Goal: Transaction & Acquisition: Book appointment/travel/reservation

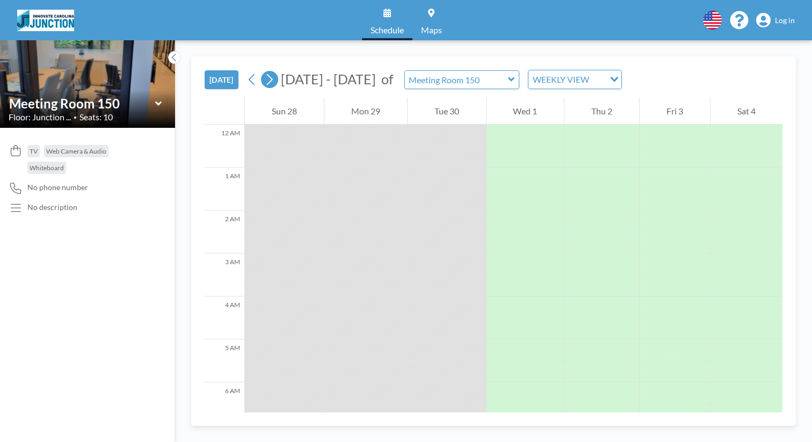
click at [267, 74] on icon at bounding box center [270, 79] width 6 height 11
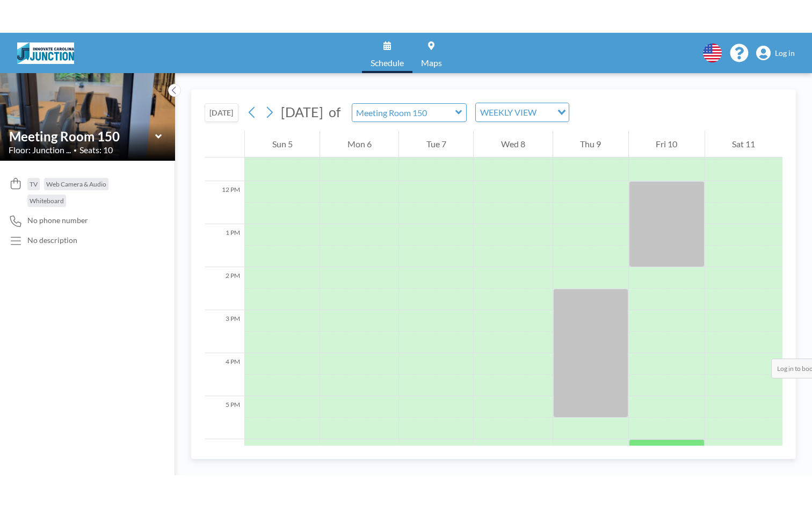
scroll to position [493, 0]
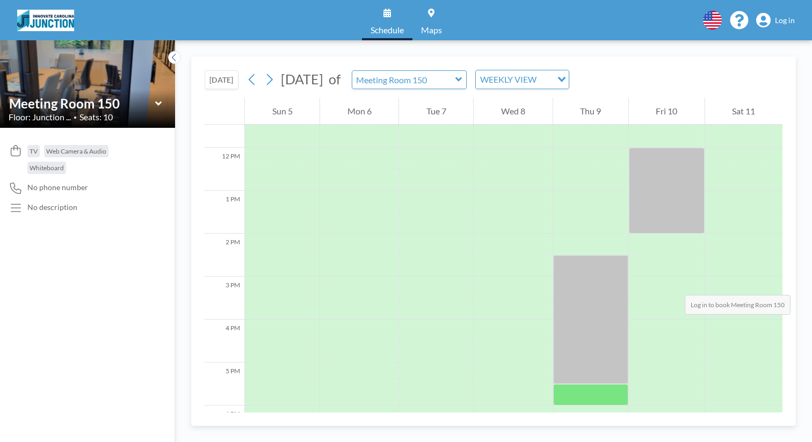
click at [553, 384] on div at bounding box center [590, 394] width 75 height 21
click at [791, 16] on span "Log in" at bounding box center [785, 21] width 20 height 10
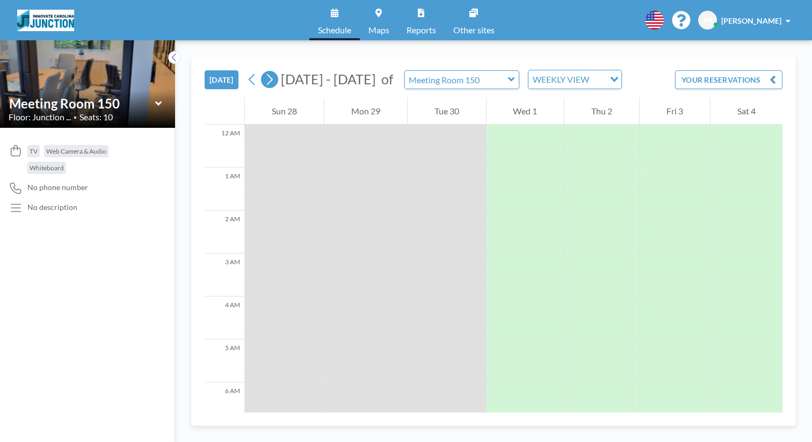
click at [264, 71] on icon at bounding box center [269, 79] width 10 height 16
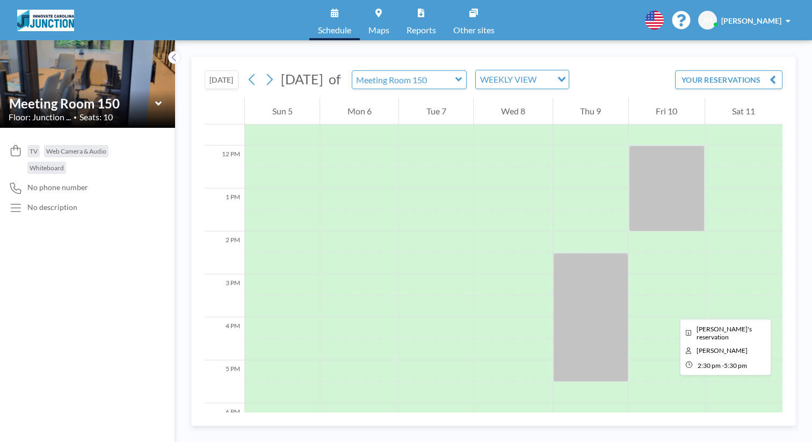
scroll to position [527, 0]
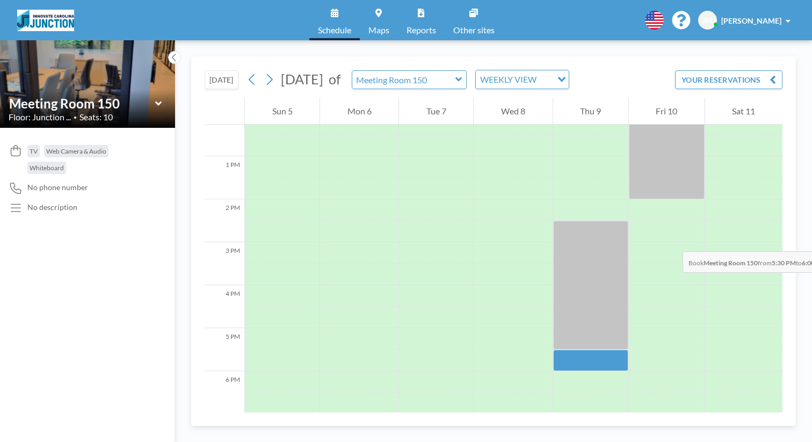
click at [553, 350] on div at bounding box center [590, 360] width 75 height 21
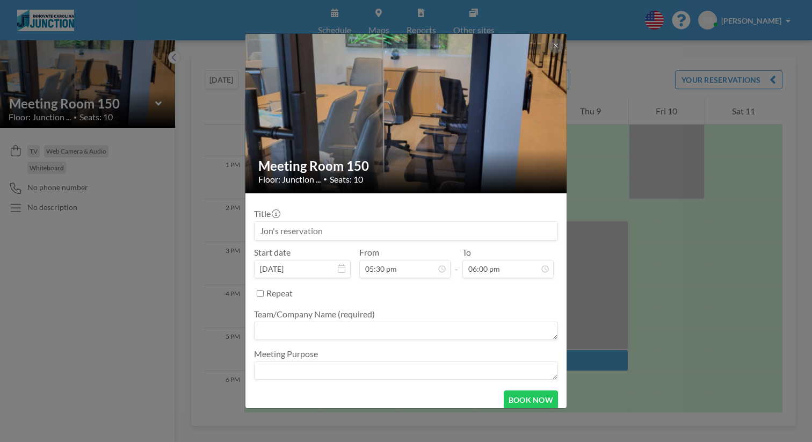
click at [544, 193] on div "Meeting Room 150 Floor: Junction ... • Seats: 10 Title Start date Oct 9, 2025 F…" at bounding box center [406, 221] width 812 height 442
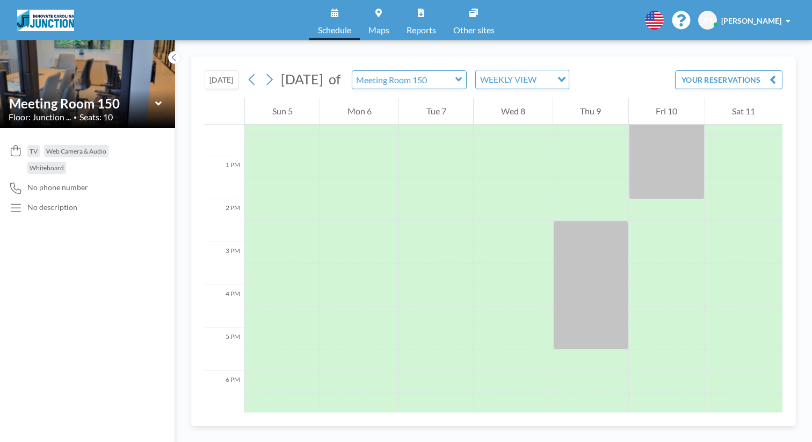
click at [553, 350] on div at bounding box center [590, 360] width 75 height 21
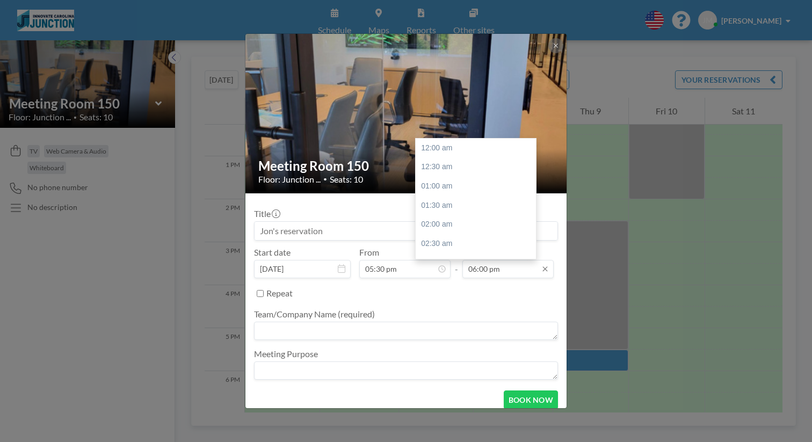
scroll to position [617, 0]
click at [483, 260] on input "06:00 pm" at bounding box center [508, 269] width 91 height 18
click at [459, 267] on div "07:30 pm" at bounding box center [479, 276] width 126 height 19
type input "07:30 pm"
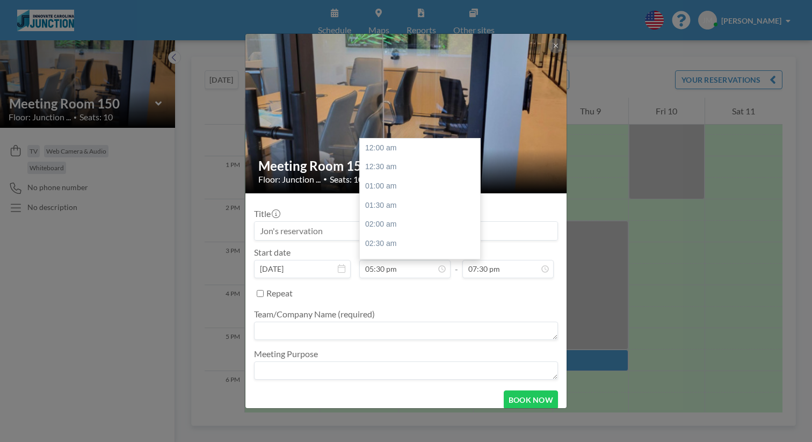
scroll to position [600, 0]
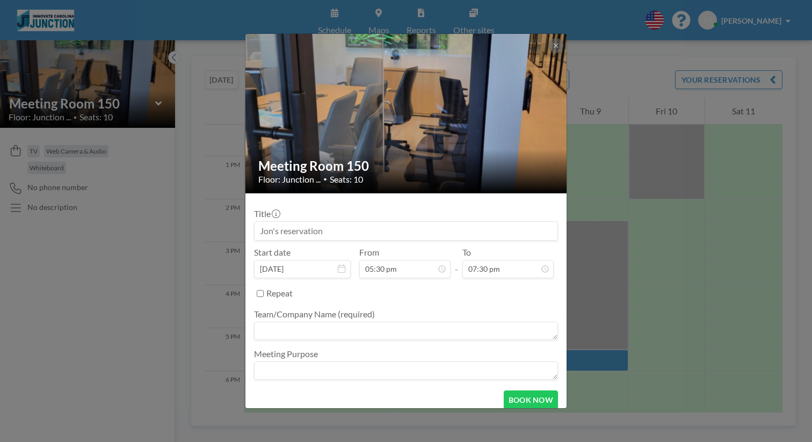
click at [363, 247] on div "Start date Oct 9, 2025 From 05:30 pm - To 07:30 pm" at bounding box center [406, 262] width 304 height 31
click at [358, 222] on input at bounding box center [406, 231] width 303 height 18
type input "Tammuz Family"
click at [360, 322] on textarea at bounding box center [406, 331] width 304 height 18
type textarea "Tammuz Family"
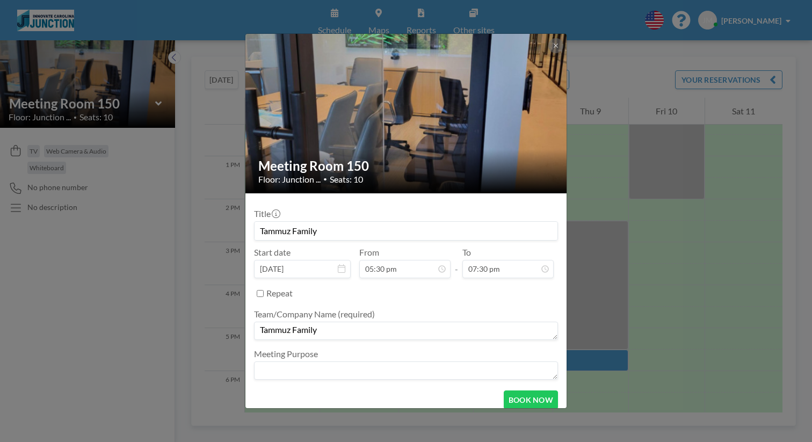
click at [372, 222] on input "Tammuz Family" at bounding box center [406, 231] width 303 height 18
type input "Tammuz Family (Jon Mozes)"
click at [264, 290] on input "Repeat" at bounding box center [260, 293] width 7 height 7
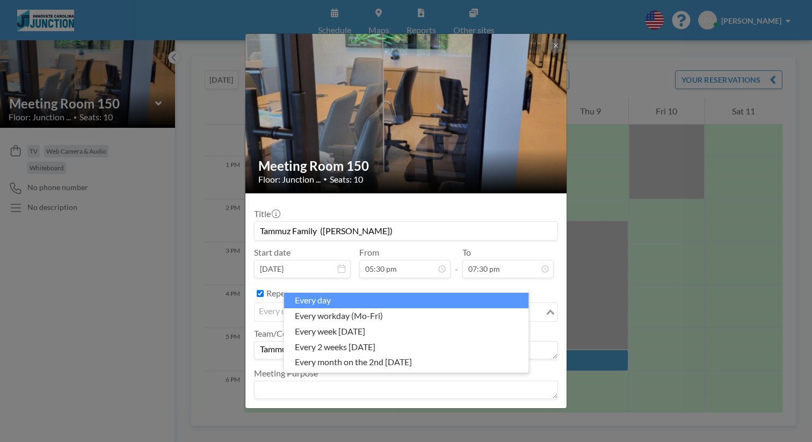
click at [360, 305] on input "Search for option" at bounding box center [400, 312] width 288 height 14
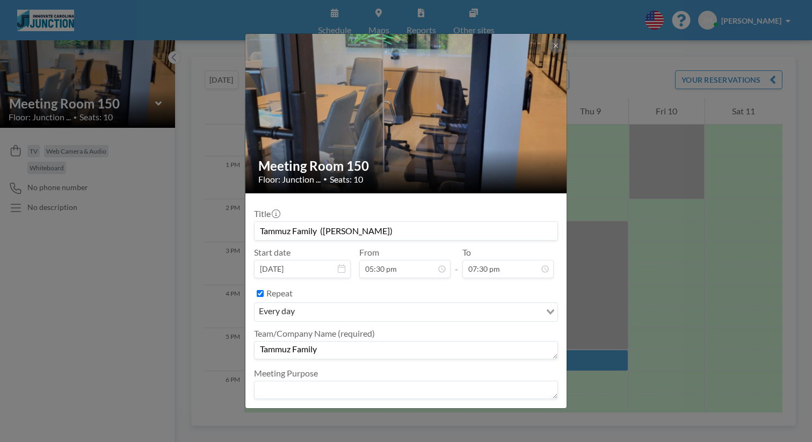
click at [264, 290] on input "Repeat" at bounding box center [260, 293] width 7 height 7
checkbox input "false"
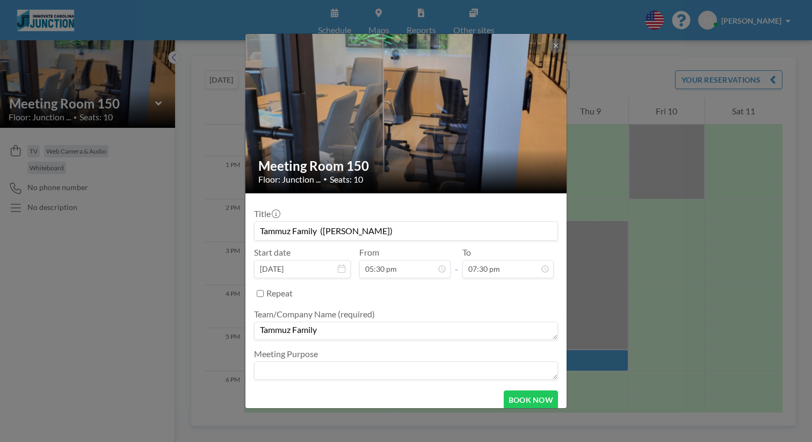
click at [370, 362] on textarea at bounding box center [406, 371] width 304 height 18
type textarea "i"
type textarea "General Info. Webinar"
click at [510, 391] on button "BOOK NOW" at bounding box center [531, 400] width 54 height 19
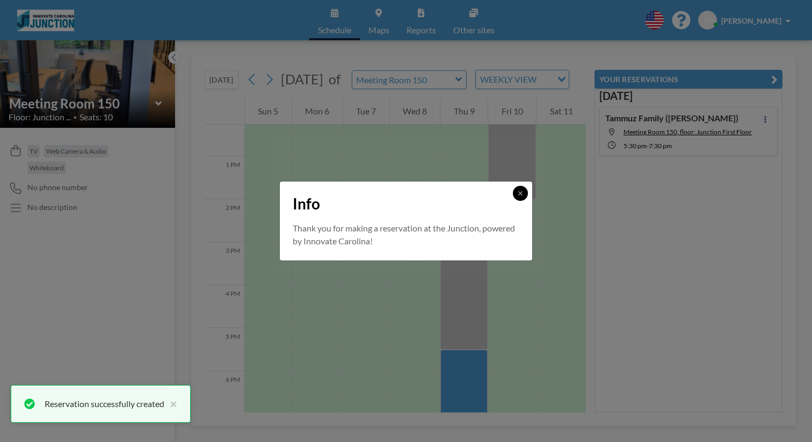
click at [517, 197] on icon at bounding box center [520, 193] width 6 height 6
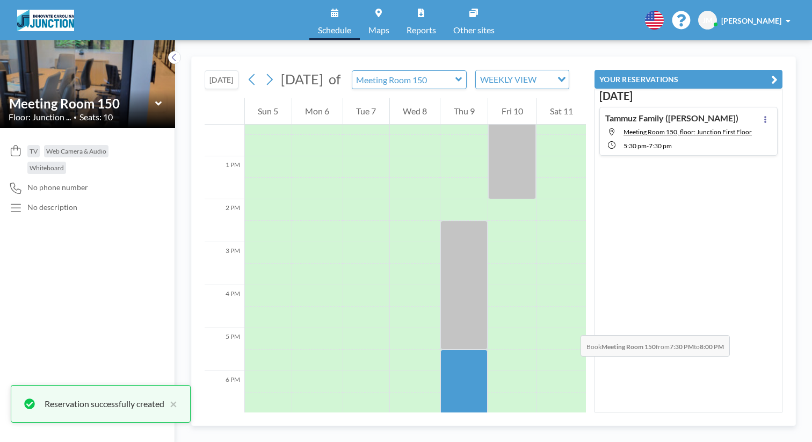
click at [461, 436] on div at bounding box center [463, 446] width 47 height 21
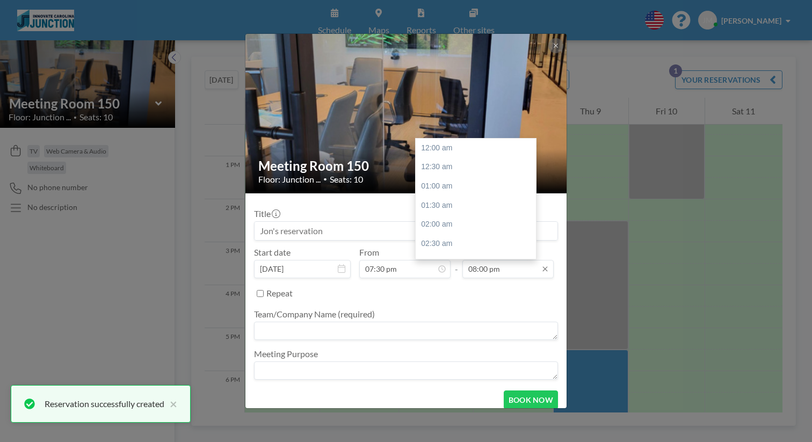
scroll to position [686, 0]
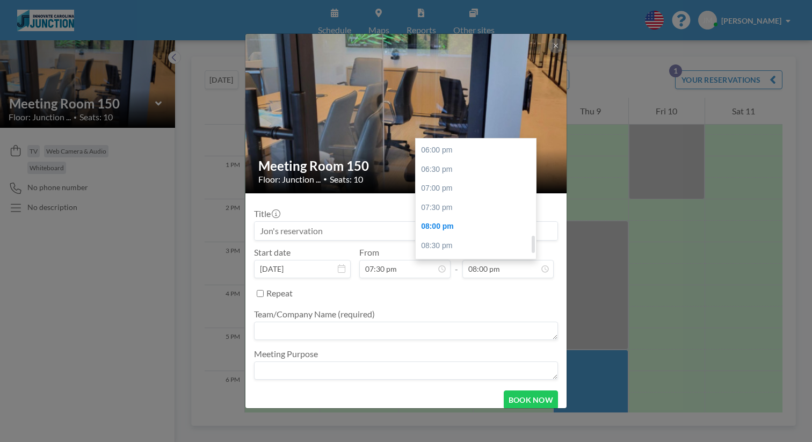
click at [437, 274] on div "09:30 pm" at bounding box center [479, 283] width 126 height 19
type input "09:30 pm"
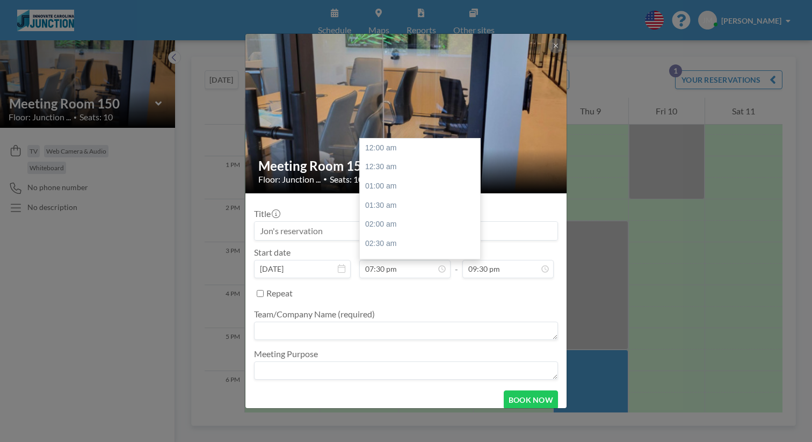
scroll to position [669, 0]
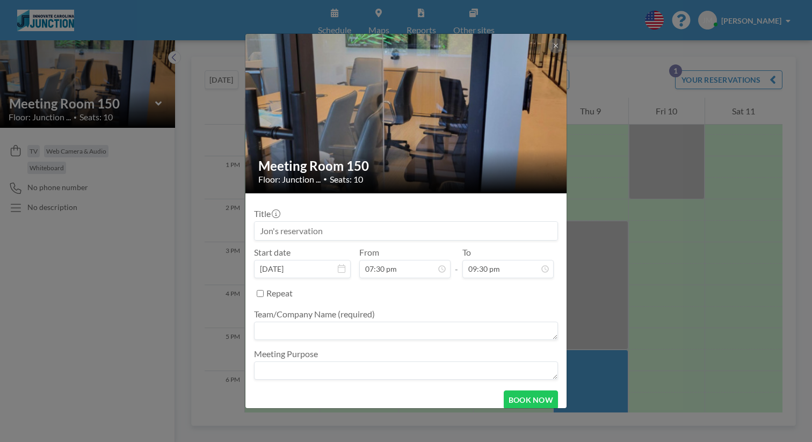
click at [369, 228] on input at bounding box center [406, 231] width 303 height 18
type input "Tammuz Family (Jon Mozes)"
click at [316, 322] on textarea at bounding box center [406, 331] width 304 height 18
type textarea "Tammuz Family"
click at [315, 362] on textarea at bounding box center [406, 371] width 304 height 18
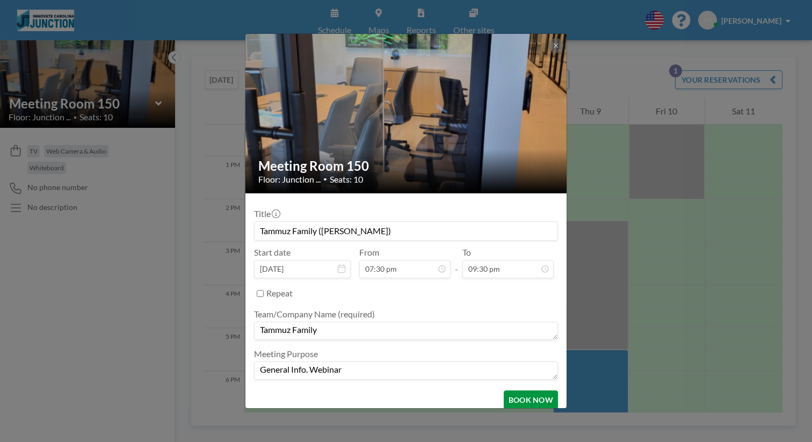
type textarea "General Info. Webinar"
click at [508, 391] on button "BOOK NOW" at bounding box center [531, 400] width 54 height 19
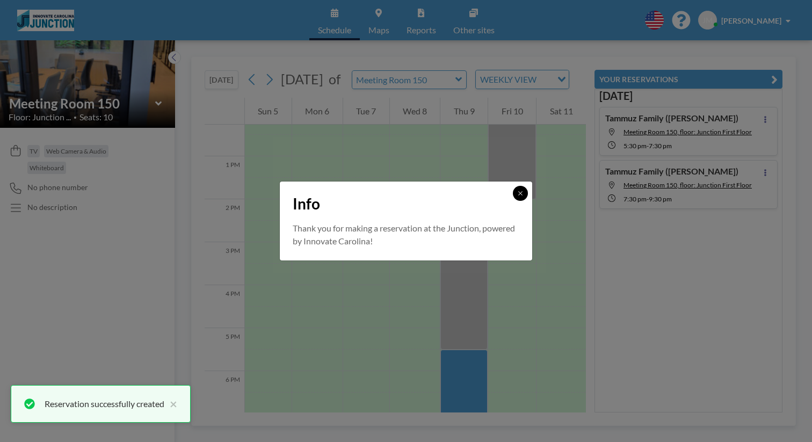
click at [513, 200] on button at bounding box center [520, 193] width 15 height 15
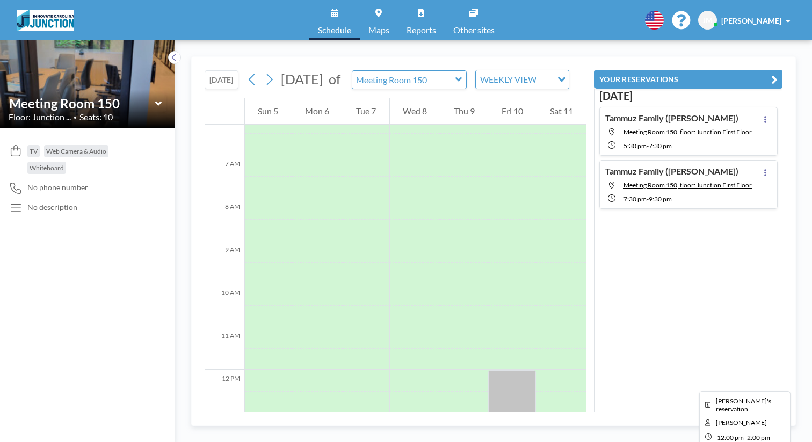
scroll to position [247, 0]
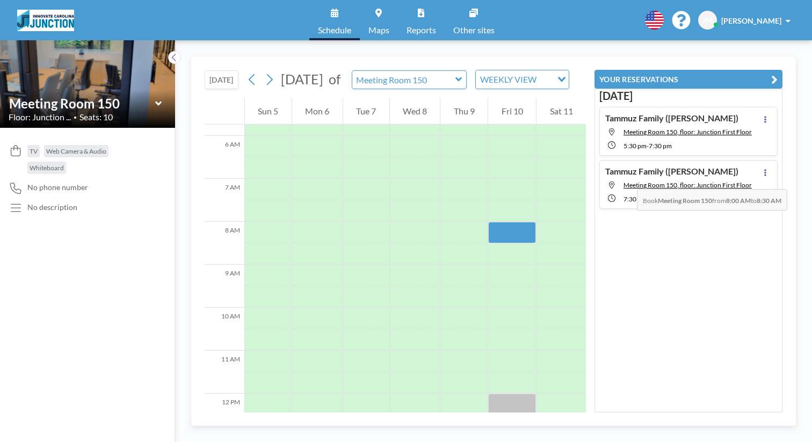
click at [507, 222] on div at bounding box center [512, 232] width 48 height 21
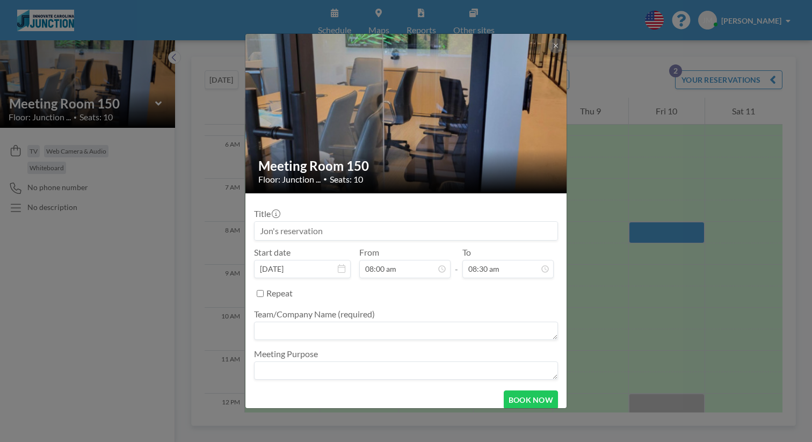
click at [397, 223] on input at bounding box center [406, 231] width 303 height 18
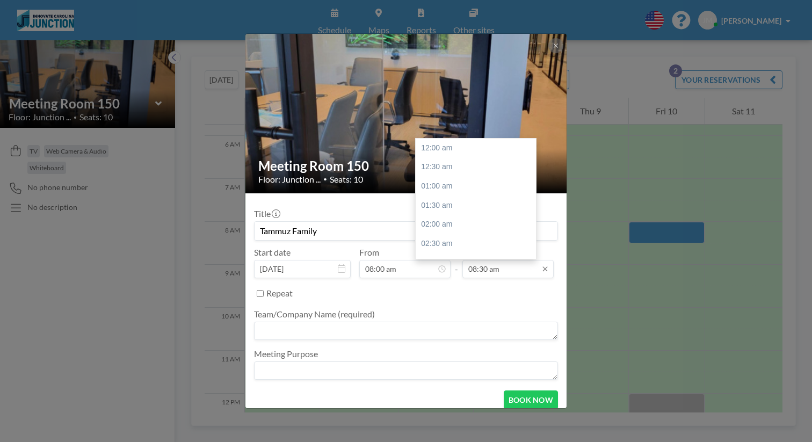
scroll to position [292, 0]
type input "Tammuz Family"
click at [460, 229] on div "10:00 am" at bounding box center [479, 238] width 126 height 19
type input "10:00 am"
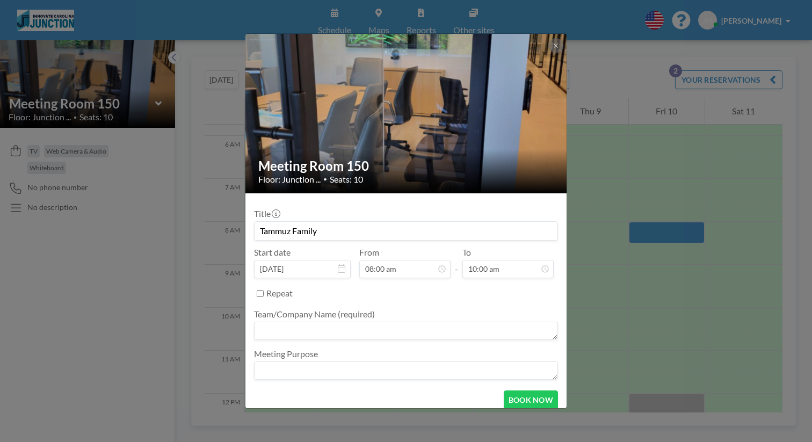
scroll to position [274, 0]
click at [379, 222] on input "Tammuz Family" at bounding box center [406, 231] width 303 height 18
type input "Tammuz Family (Jon Mozes)"
click at [355, 322] on textarea at bounding box center [406, 331] width 304 height 18
type textarea "Tammuz Family"
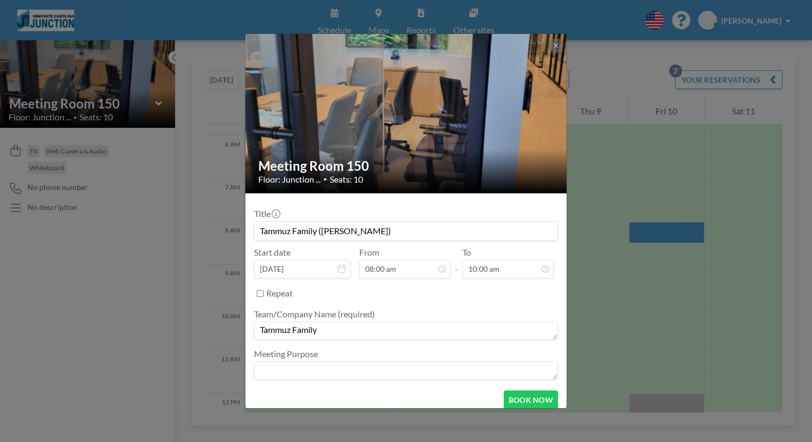
click at [344, 362] on textarea at bounding box center [406, 371] width 304 height 18
type textarea "Q3 N.A. Team Gathering"
click at [517, 391] on button "BOOK NOW" at bounding box center [531, 400] width 54 height 19
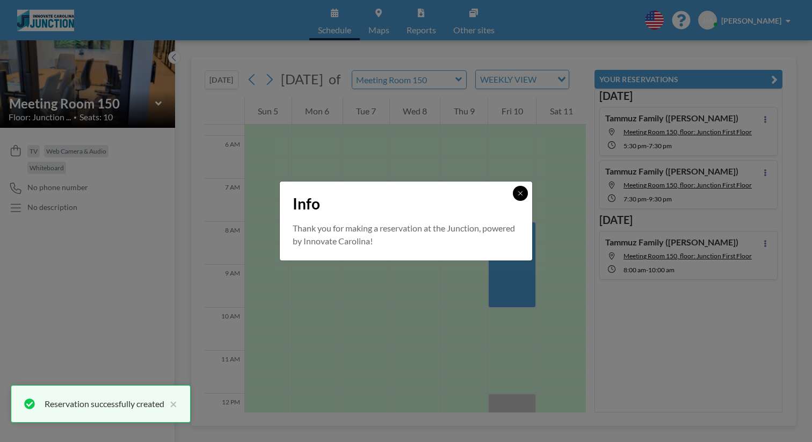
click at [517, 197] on icon at bounding box center [520, 193] width 6 height 6
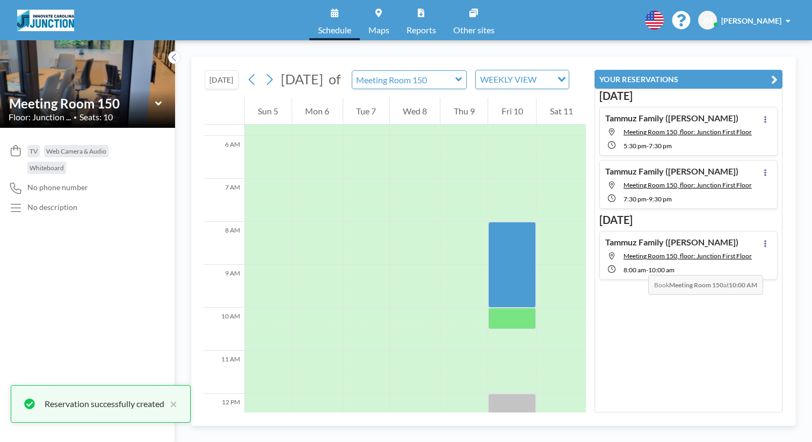
click at [516, 308] on div at bounding box center [512, 318] width 48 height 21
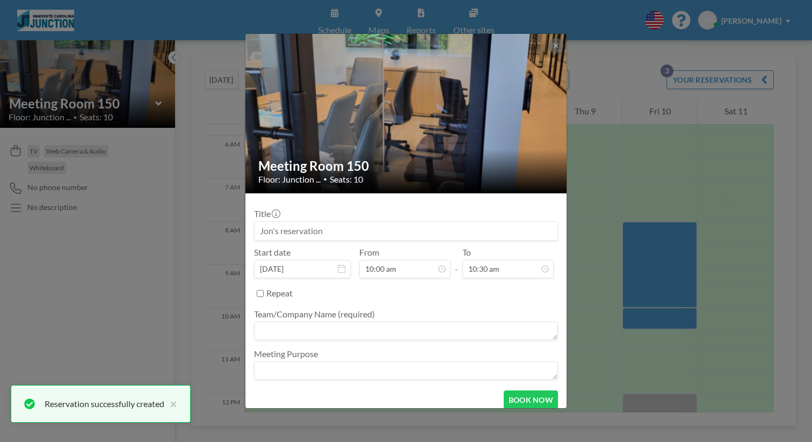
click at [516, 213] on div "Title" at bounding box center [406, 224] width 304 height 32
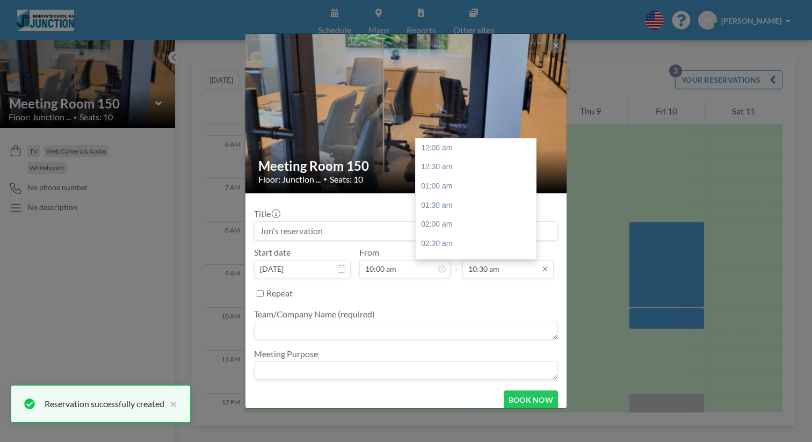
scroll to position [360, 0]
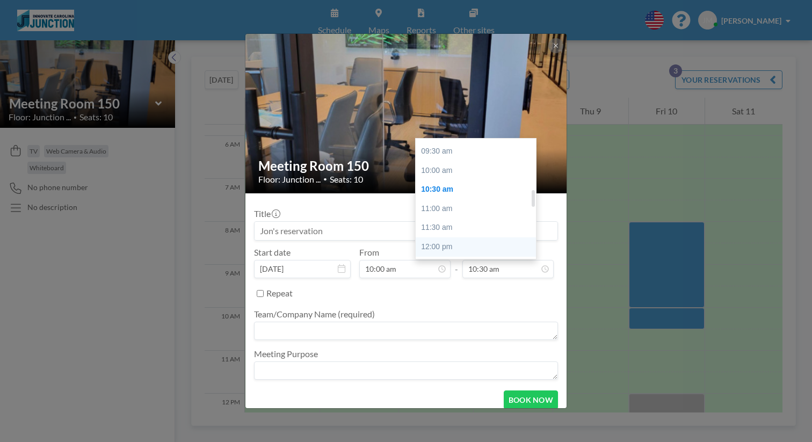
click at [458, 237] on div "12:00 pm" at bounding box center [479, 246] width 126 height 19
type input "12:00 pm"
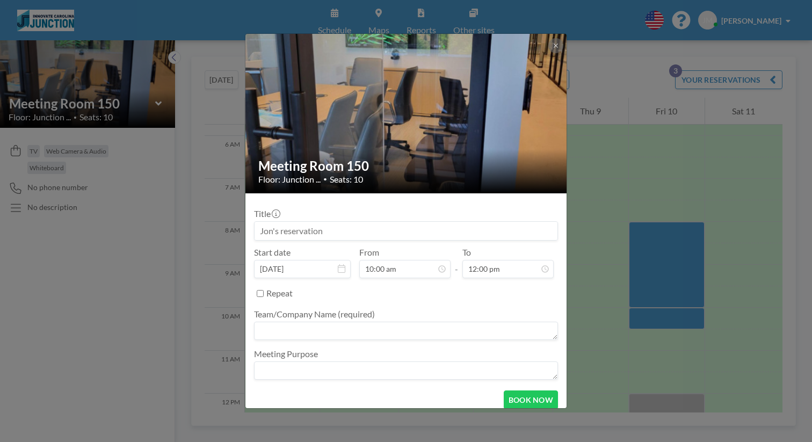
click at [392, 223] on input at bounding box center [406, 231] width 303 height 18
type input "Tammuz Family (Jon Mozes)"
click at [365, 322] on textarea at bounding box center [406, 331] width 304 height 18
type textarea "Tammuz Family"
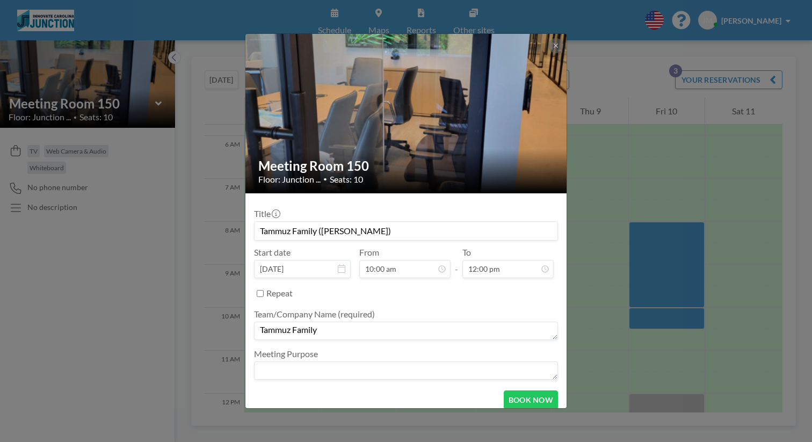
click at [362, 362] on textarea at bounding box center [406, 371] width 304 height 18
click at [299, 362] on textarea "Q3 Team Gathering" at bounding box center [406, 371] width 304 height 18
type textarea "Q3 N.A. Team Gathering"
click at [523, 391] on button "BOOK NOW" at bounding box center [531, 400] width 54 height 19
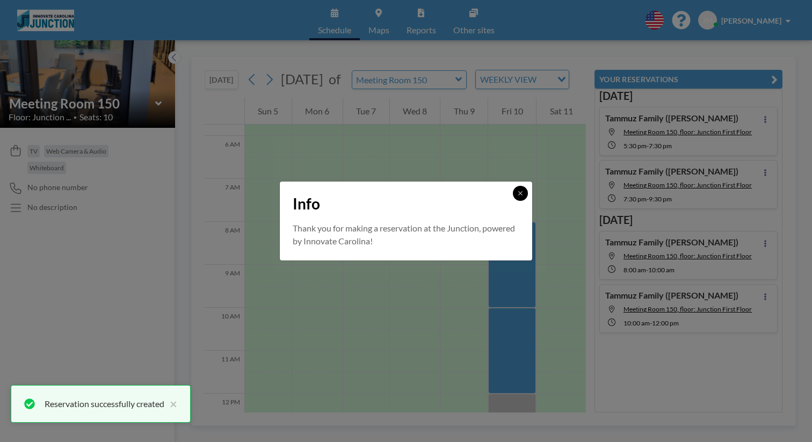
click at [513, 197] on button at bounding box center [520, 193] width 15 height 15
